Goal: Task Accomplishment & Management: Use online tool/utility

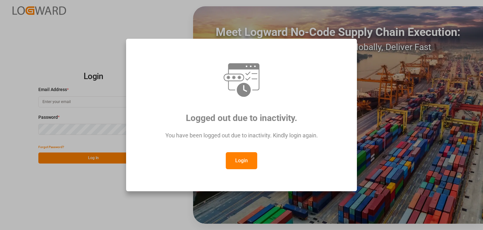
click at [232, 164] on button "Login" at bounding box center [241, 160] width 31 height 17
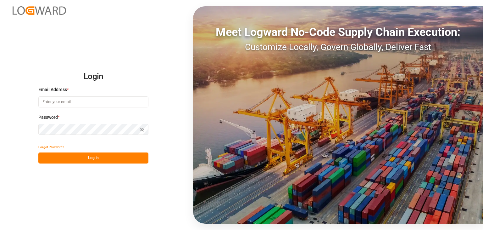
click at [80, 99] on input at bounding box center [93, 101] width 110 height 11
type input "O"
type input "omar.lopez@compo-expert.com"
click at [93, 156] on button "Log In" at bounding box center [93, 157] width 110 height 11
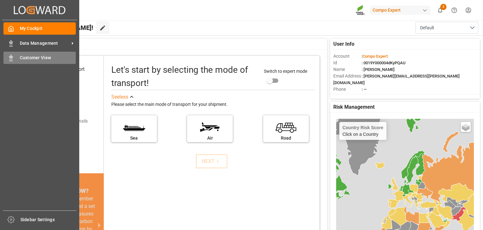
click at [14, 59] on icon at bounding box center [11, 58] width 6 height 6
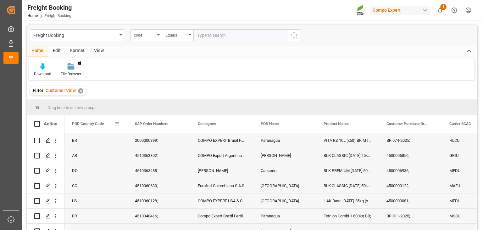
click at [114, 123] on span at bounding box center [117, 124] width 6 height 6
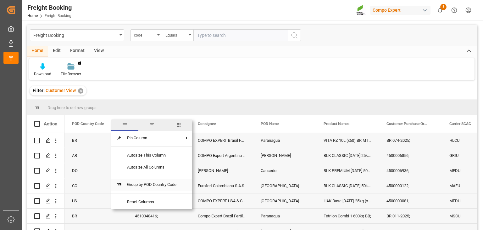
click at [160, 185] on span "Group by POD Country Code" at bounding box center [151, 184] width 59 height 12
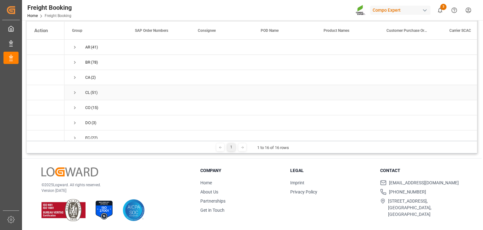
scroll to position [145, 0]
click at [140, 97] on div "Press SPACE to select this row." at bounding box center [158, 100] width 63 height 15
click at [93, 100] on span "(4)" at bounding box center [93, 101] width 5 height 14
click at [76, 98] on span "Press SPACE to select this row." at bounding box center [75, 101] width 6 height 6
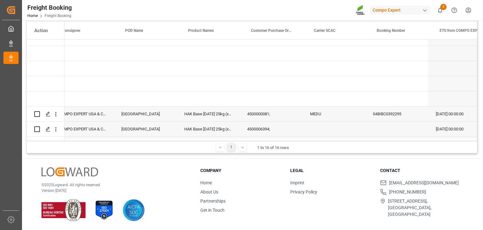
scroll to position [0, 140]
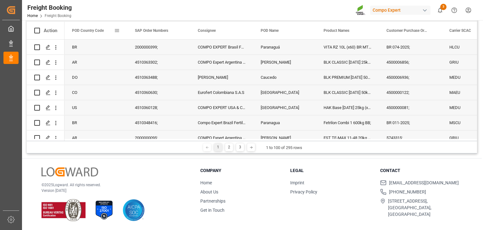
click at [116, 30] on span at bounding box center [117, 31] width 6 height 6
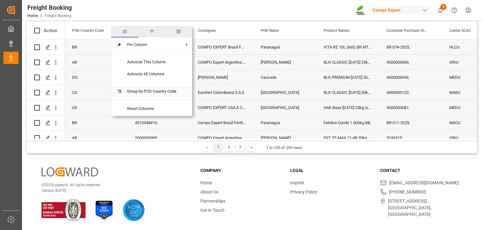
click at [150, 94] on span "Group by POD Country Code" at bounding box center [151, 91] width 59 height 12
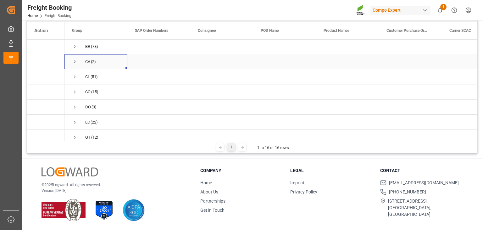
click at [77, 61] on span "Press SPACE to select this row." at bounding box center [75, 62] width 6 height 6
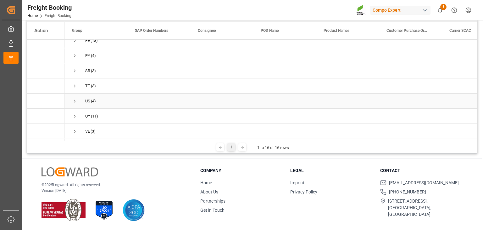
click at [74, 98] on span "Press SPACE to select this row." at bounding box center [75, 101] width 6 height 6
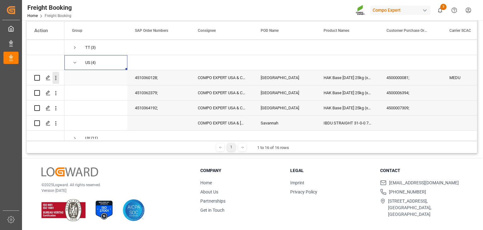
click at [54, 76] on icon "open menu" at bounding box center [56, 78] width 7 height 7
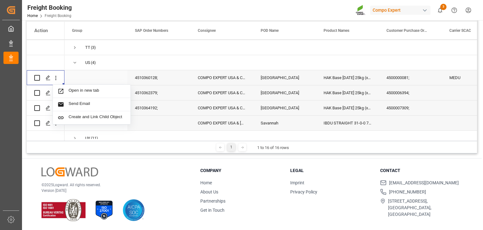
click at [168, 82] on div "4510360128;" at bounding box center [158, 77] width 63 height 15
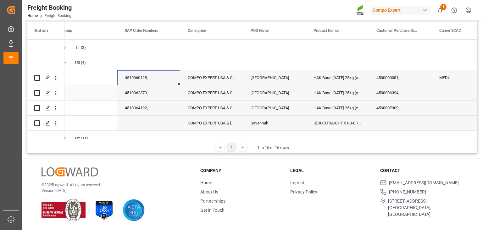
scroll to position [0, 35]
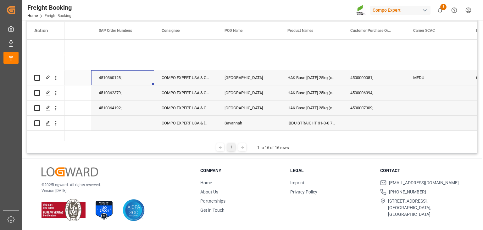
drag, startPoint x: 97, startPoint y: 78, endPoint x: 133, endPoint y: 76, distance: 35.9
click at [133, 76] on div "4510360128;" at bounding box center [122, 77] width 63 height 15
click at [166, 82] on div "COMPO EXPERT USA & Canada, Inc" at bounding box center [185, 77] width 63 height 15
click at [129, 79] on div "4510360128;" at bounding box center [122, 77] width 63 height 15
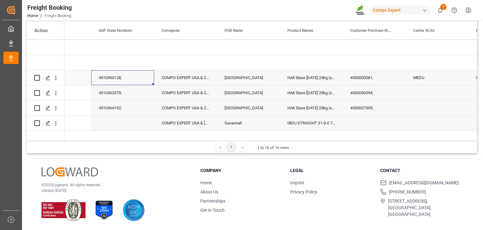
click at [129, 79] on div "4510360128;" at bounding box center [122, 77] width 63 height 15
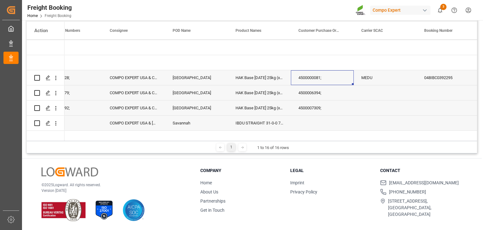
click at [323, 77] on div "4500000081;" at bounding box center [322, 77] width 63 height 15
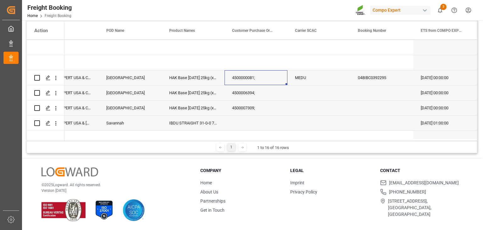
click at [300, 81] on div "MEDU" at bounding box center [319, 77] width 63 height 15
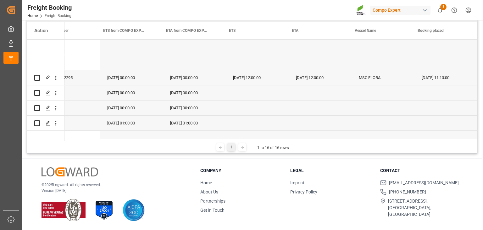
click at [427, 78] on div "05.08.2025 11:13:00" at bounding box center [446, 77] width 63 height 15
click at [373, 82] on div "MSC FLORA" at bounding box center [383, 77] width 63 height 15
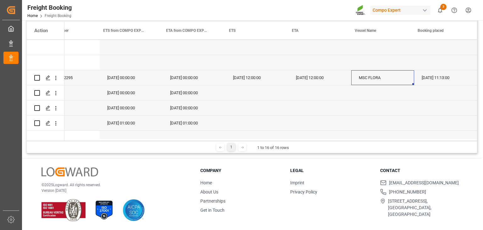
click at [373, 82] on div "MSC FLORA" at bounding box center [383, 77] width 63 height 15
click at [315, 81] on div "18.09.2025 12:00:00" at bounding box center [320, 77] width 63 height 15
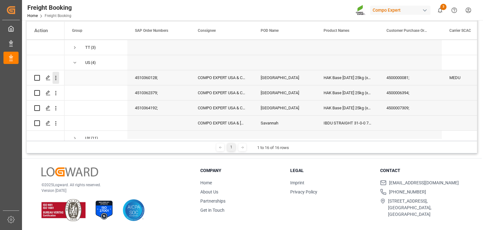
click at [57, 77] on icon "open menu" at bounding box center [56, 78] width 7 height 7
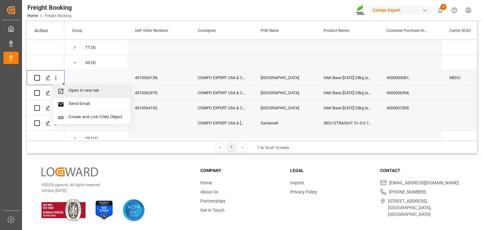
click at [72, 90] on span "Open in new tab" at bounding box center [97, 91] width 57 height 7
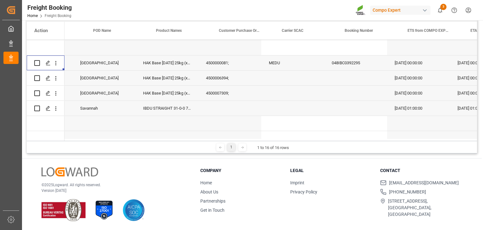
scroll to position [0, 184]
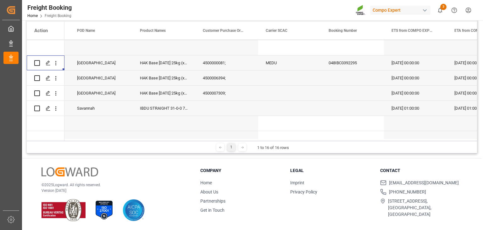
click at [343, 65] on div "048IBC0392295" at bounding box center [352, 62] width 63 height 15
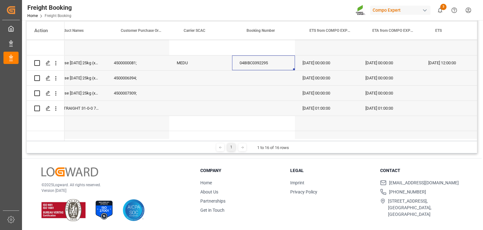
scroll to position [0, 275]
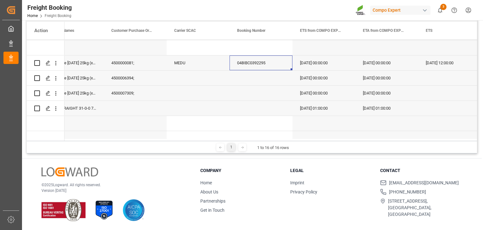
click at [359, 66] on div "14.09.2025 00:00:00" at bounding box center [387, 62] width 63 height 15
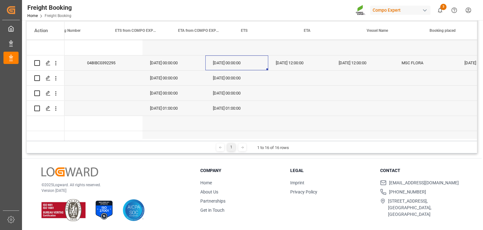
scroll to position [0, 472]
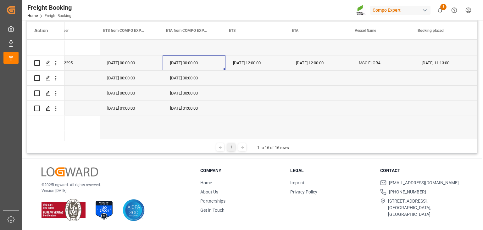
click at [364, 66] on div "MSC FLORA" at bounding box center [383, 62] width 63 height 15
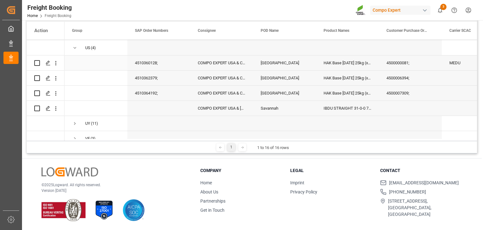
click at [152, 67] on div "4510360128;" at bounding box center [158, 62] width 63 height 15
click at [57, 65] on icon "open menu" at bounding box center [56, 63] width 7 height 7
click at [190, 74] on div "4510362379;" at bounding box center [158, 78] width 63 height 15
click at [138, 78] on div "4510362379;" at bounding box center [158, 78] width 63 height 15
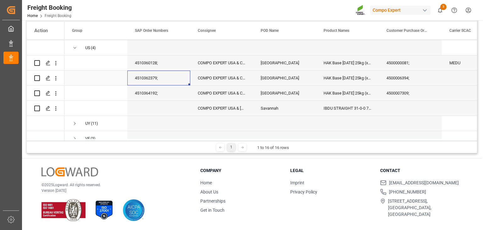
click at [138, 78] on div "4510362379;" at bounding box center [158, 78] width 63 height 15
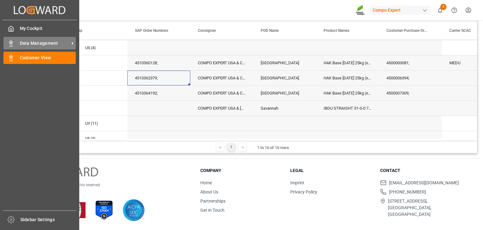
click at [17, 43] on div "Data Management Data Management" at bounding box center [39, 43] width 72 height 12
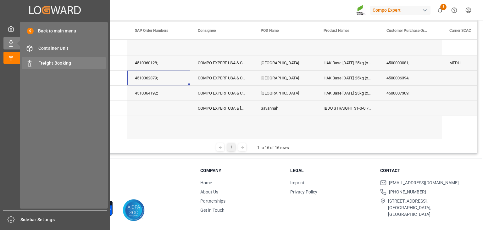
click at [54, 64] on span "Freight Booking" at bounding box center [72, 63] width 68 height 7
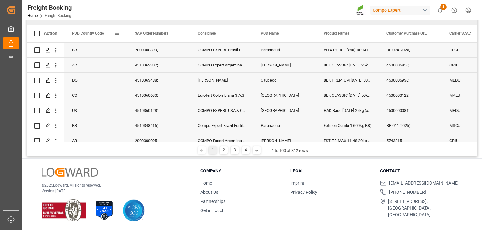
click at [103, 31] on div "POD Country Code" at bounding box center [93, 34] width 42 height 18
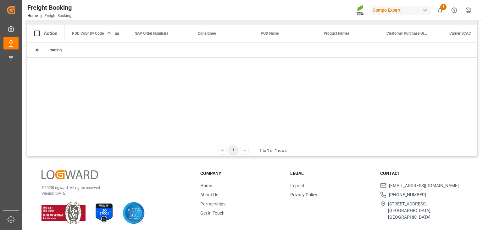
click at [117, 33] on span at bounding box center [117, 34] width 6 height 6
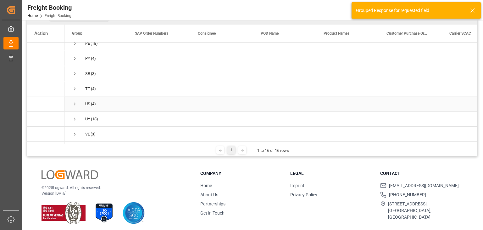
click at [74, 101] on span "Press SPACE to select this row." at bounding box center [75, 104] width 6 height 6
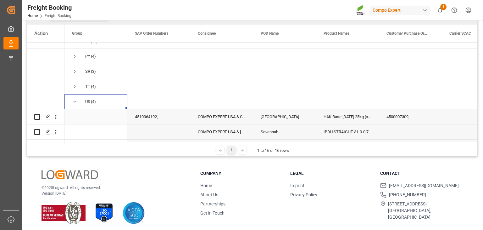
click at [245, 117] on div "COMPO EXPERT USA & Canada, Inc" at bounding box center [221, 116] width 63 height 15
click at [158, 113] on div "4510364192;" at bounding box center [158, 116] width 63 height 15
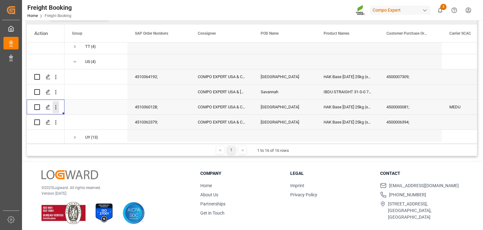
click at [57, 107] on icon "open menu" at bounding box center [56, 107] width 7 height 7
click at [69, 116] on div "Open in new tab" at bounding box center [92, 120] width 78 height 13
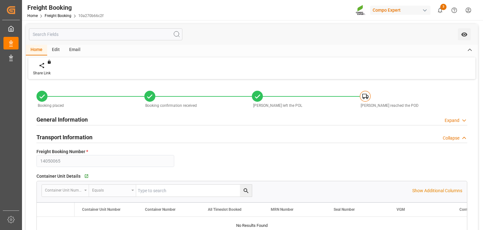
type input "MEDU"
type input "9978937"
type input "ESVLC"
type input "USLAX"
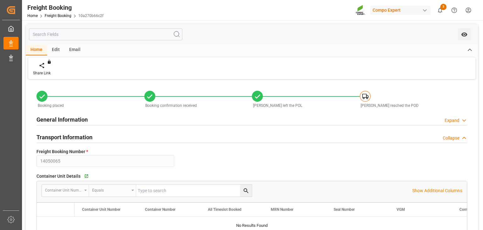
type input "64"
type input "[DATE] 00:00"
type input "[DATE] 12:00"
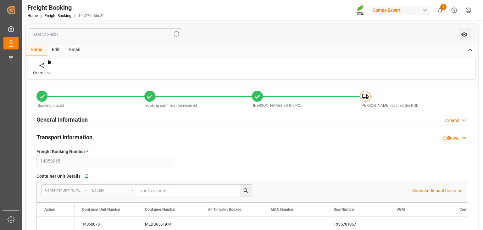
type input "[DATE] 12:00"
type input "[DATE]"
type input "[DATE] 11:12"
type input "[DATE] 11:13"
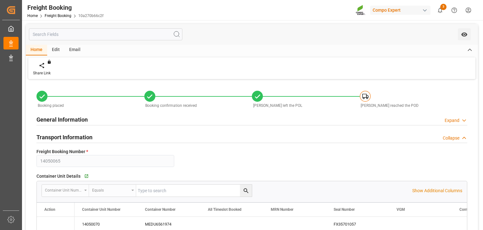
type input "[DATE] 11:13"
type input "[DATE] 13:13"
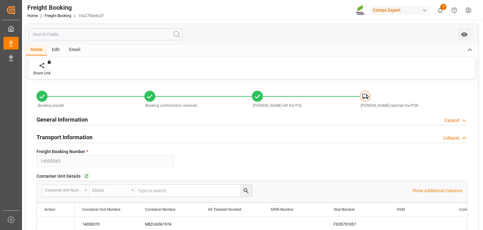
type input "[DATE] 13:13"
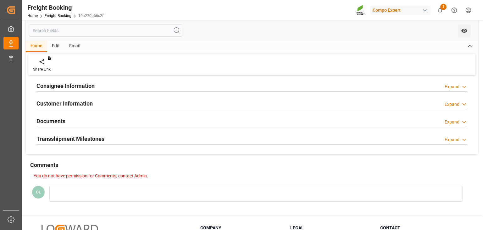
scroll to position [698, 0]
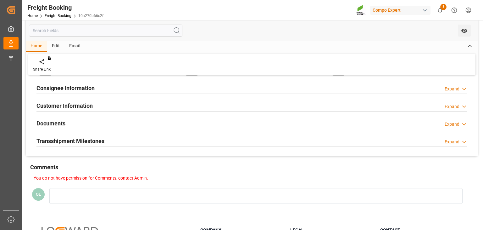
click at [462, 123] on icon at bounding box center [464, 124] width 6 height 7
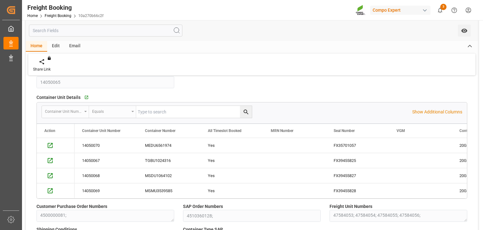
scroll to position [0, 0]
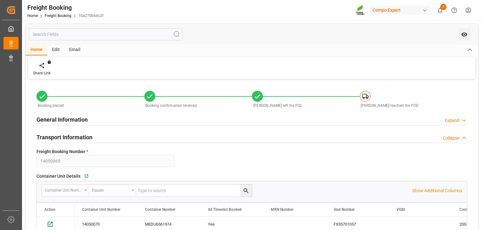
click at [466, 116] on div "General Information Expand" at bounding box center [252, 119] width 431 height 12
type input "MEDU"
type input "9978937"
type input "ESVLC"
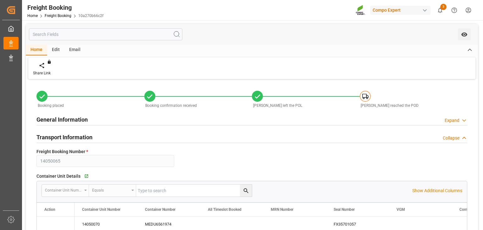
type input "USLAX"
type input "64"
type input "[DATE] 00:00"
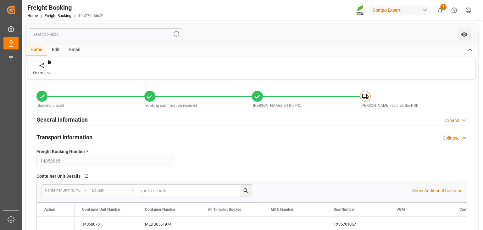
type input "[DATE] 12:00"
type input "[DATE]"
type input "[DATE] 11:12"
type input "[DATE] 11:13"
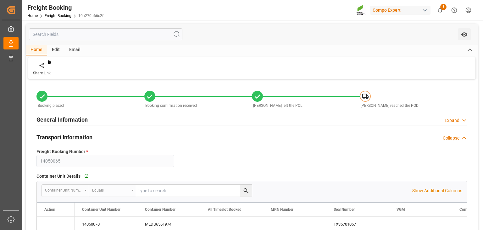
type input "[DATE] 11:13"
type input "22.08.2025 13:13"
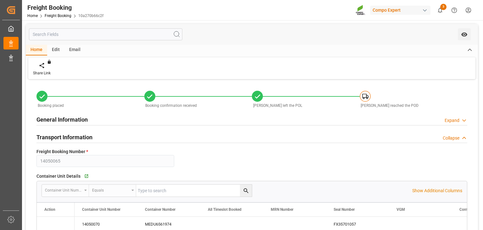
type input "22.08.2025 13:13"
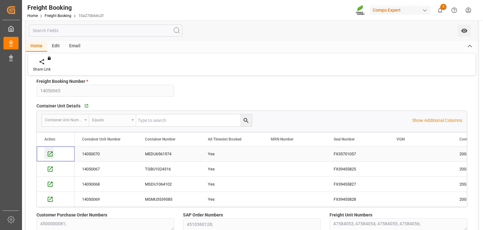
click at [51, 155] on icon "Press SPACE to select this row." at bounding box center [50, 153] width 7 height 7
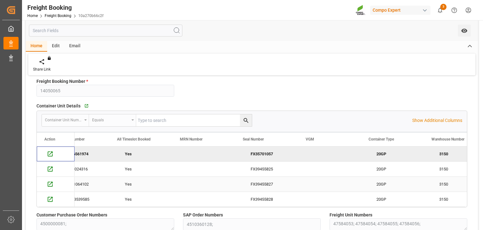
scroll to position [0, 110]
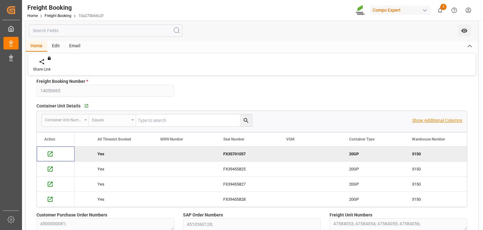
click at [461, 122] on p "Show Additional Columns" at bounding box center [438, 120] width 50 height 7
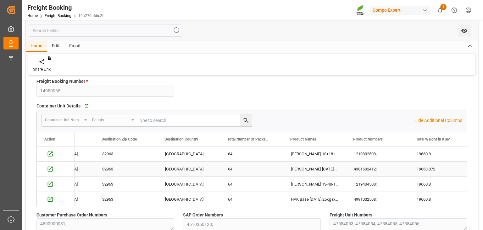
scroll to position [0, 2813]
click at [274, 139] on span at bounding box center [273, 139] width 6 height 6
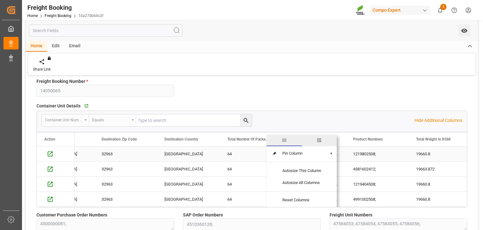
click at [243, 159] on div "64" at bounding box center [251, 153] width 63 height 15
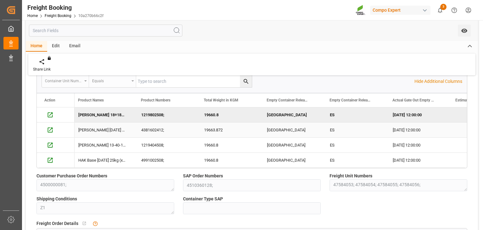
scroll to position [0, 3025]
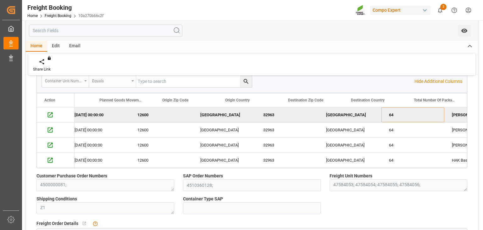
scroll to position [0, 2626]
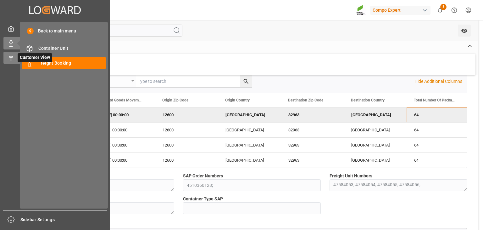
click at [34, 59] on span "Customer View" at bounding box center [35, 57] width 35 height 9
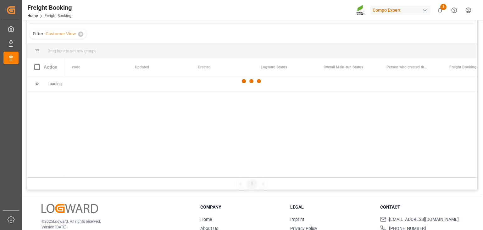
scroll to position [57, 0]
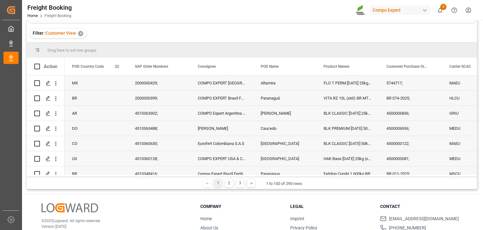
click at [118, 66] on span at bounding box center [117, 67] width 6 height 6
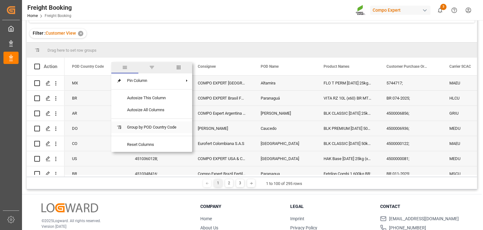
scroll to position [93, 0]
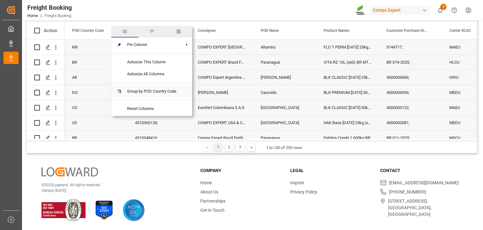
click at [136, 90] on span "Group by POD Country Code" at bounding box center [151, 91] width 59 height 12
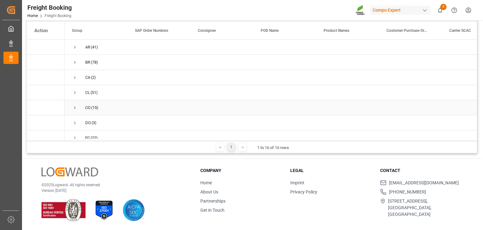
scroll to position [145, 0]
click at [75, 100] on span "Press SPACE to select this row." at bounding box center [75, 101] width 6 height 6
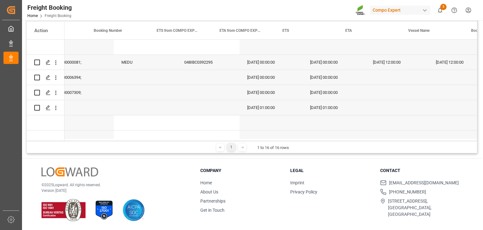
scroll to position [0, 0]
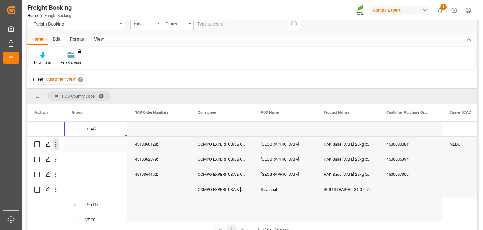
click at [55, 144] on icon "open menu" at bounding box center [56, 144] width 7 height 7
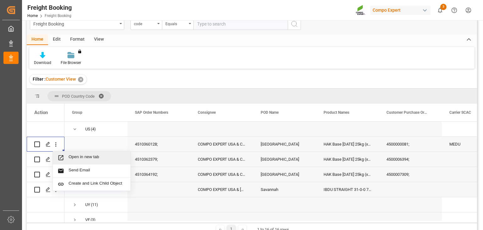
click at [73, 160] on span "Open in new tab" at bounding box center [97, 157] width 57 height 7
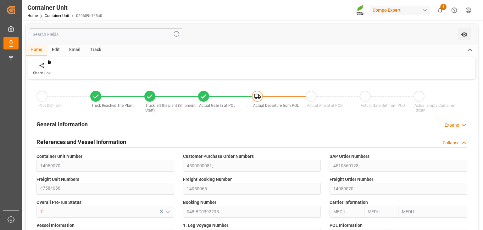
type input "MEDU"
type input "9978937"
type input "ESVLC"
type input "USLAX"
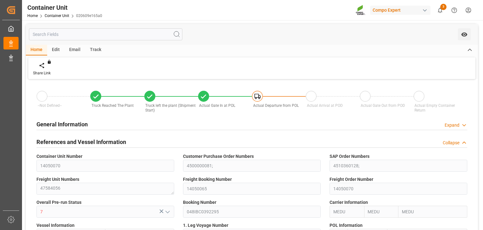
type input "64"
type input "19660.8"
type input "USLAX"
type input "29.07.2025 13:08"
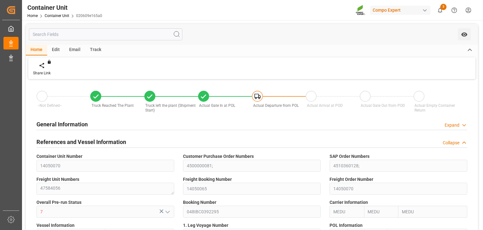
type input "12.08.2025 14:09"
type input "12.08.2025 14:15"
type input "12.08.2025 14:37"
type input "12.08.2025 14:50"
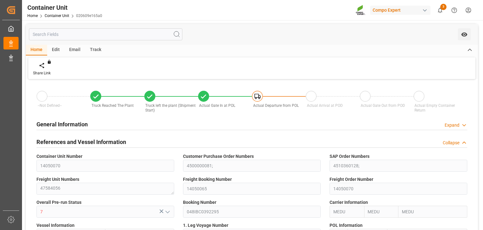
type input "12.08.2025"
type input "29.07.2025"
type input "12.08.2025 12:00"
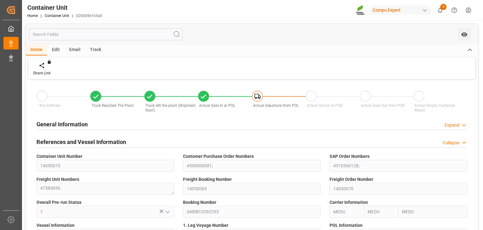
type input "22.08.2025 00:02"
type input "22.08.2025 00:01"
type input "[DATE] 12:00"
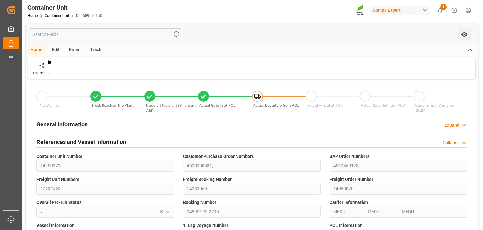
type input "[DATE] 00:00"
type input "[DATE] 12:00"
type input "14.09.2025 12:00"
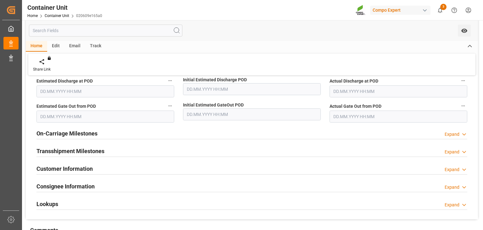
scroll to position [630, 0]
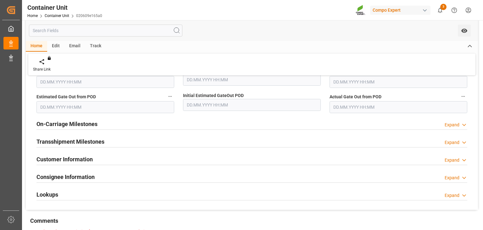
click at [447, 122] on div "Expand" at bounding box center [452, 125] width 15 height 7
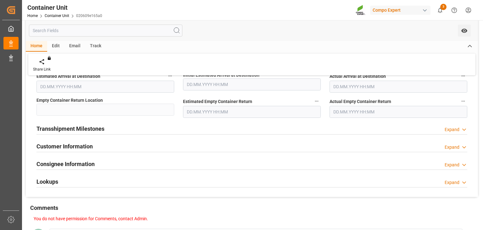
scroll to position [718, 0]
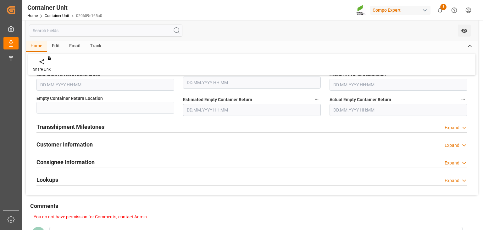
click at [454, 130] on div "Expand" at bounding box center [452, 127] width 15 height 7
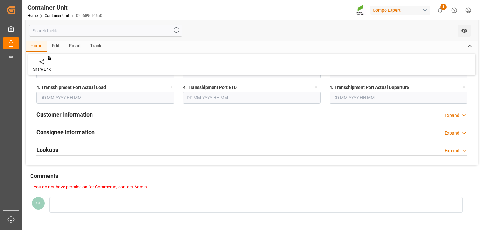
scroll to position [1134, 0]
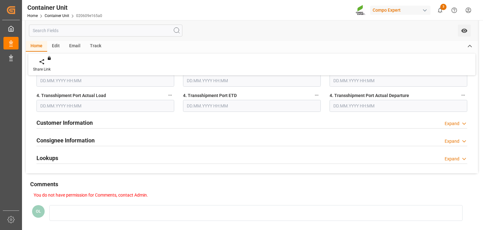
click at [456, 125] on div "Expand" at bounding box center [452, 123] width 15 height 7
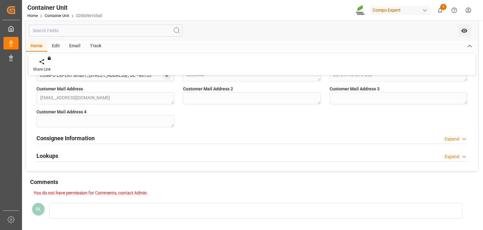
scroll to position [1210, 0]
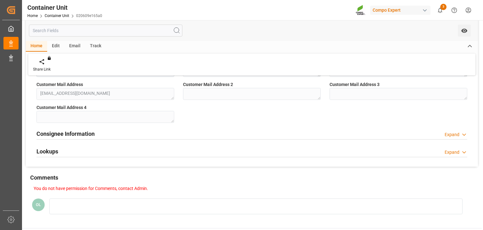
click at [302, 136] on div "Consignee Information Expand" at bounding box center [252, 133] width 431 height 12
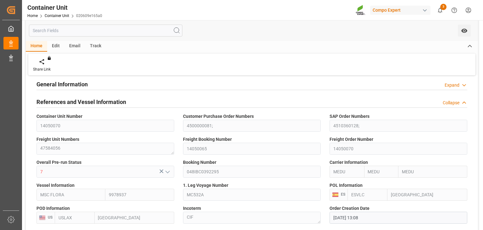
scroll to position [0, 0]
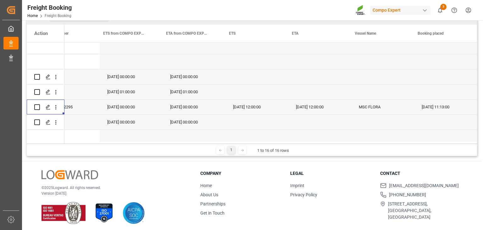
scroll to position [187, 0]
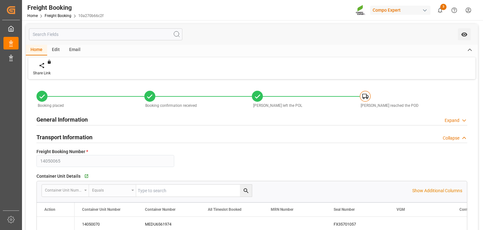
type input "MEDU"
type input "9978937"
type input "ESVLC"
type input "USLAX"
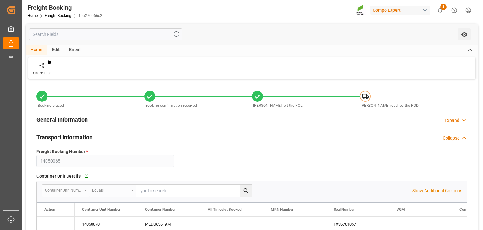
type input "64"
type input "[DATE] 00:00"
type input "[DATE] 12:00"
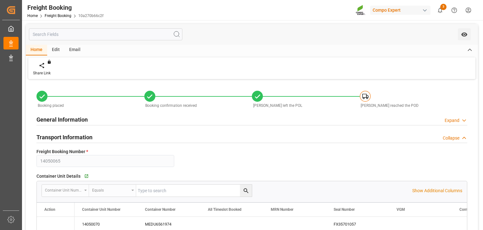
type input "[DATE] 12:00"
type input "[DATE]"
type input "[DATE] 11:12"
type input "[DATE] 11:13"
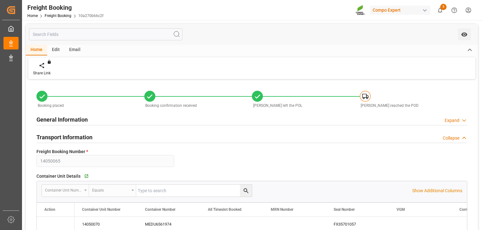
type input "[DATE] 11:13"
type input "[DATE] 13:13"
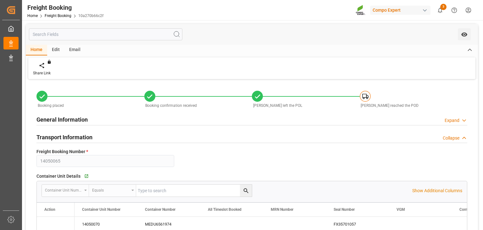
type input "[DATE] 13:13"
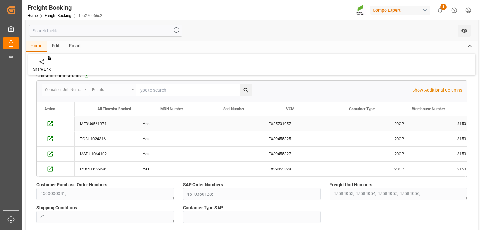
scroll to position [0, 110]
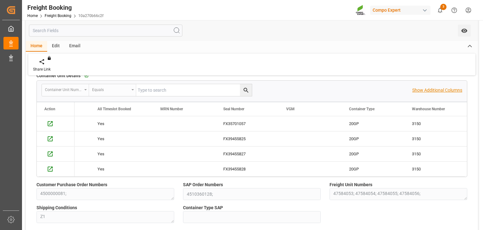
click at [429, 87] on div "Container Unit Number Equals Show Additional Columns" at bounding box center [252, 90] width 431 height 19
click at [439, 92] on p "Show Additional Columns" at bounding box center [438, 90] width 50 height 7
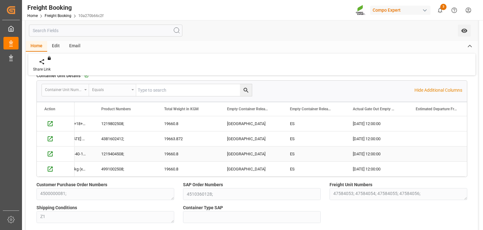
scroll to position [0, 3016]
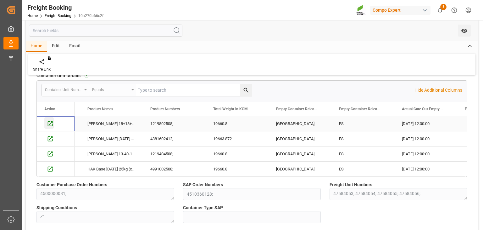
click at [50, 122] on icon "Press SPACE to select this row." at bounding box center [50, 123] width 7 height 7
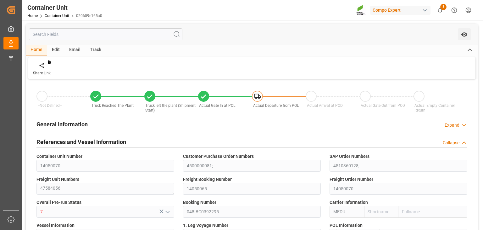
type input "MEDU"
type input "9978937"
type input "ESVLC"
type input "USLAX"
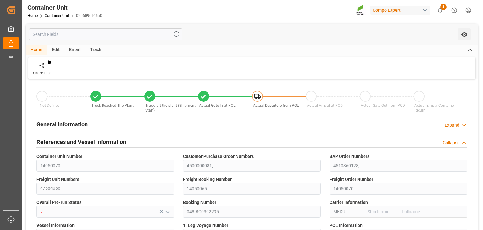
type input "64"
type input "19660.8"
type input "USLAX"
type input "[DATE] 13:08"
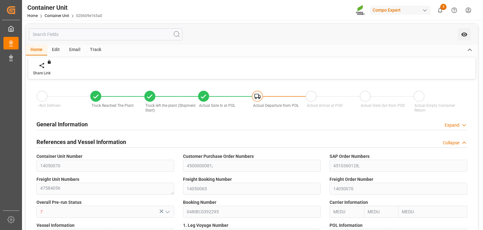
type input "[DATE] 14:09"
type input "[DATE] 14:15"
type input "[DATE] 14:37"
type input "[DATE] 14:50"
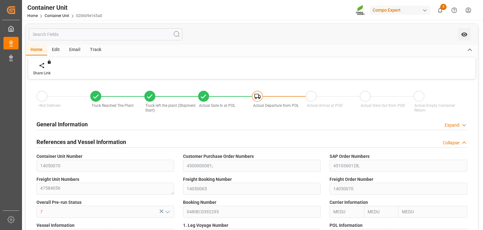
type input "[DATE]"
type input "[DATE] 12:00"
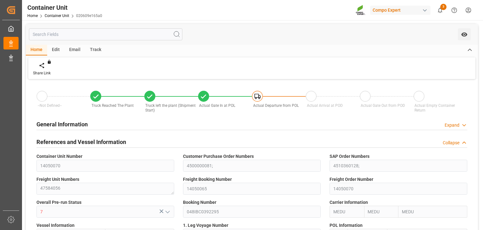
type input "[DATE] 00:02"
type input "[DATE] 00:01"
type input "[DATE] 12:00"
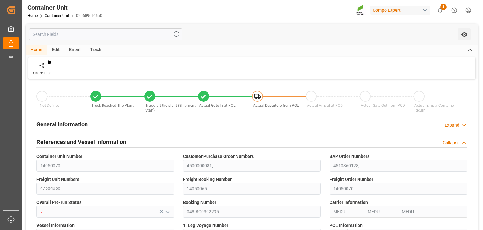
type input "[DATE] 00:00"
type input "[DATE] 12:00"
